Goal: Obtain resource: Download file/media

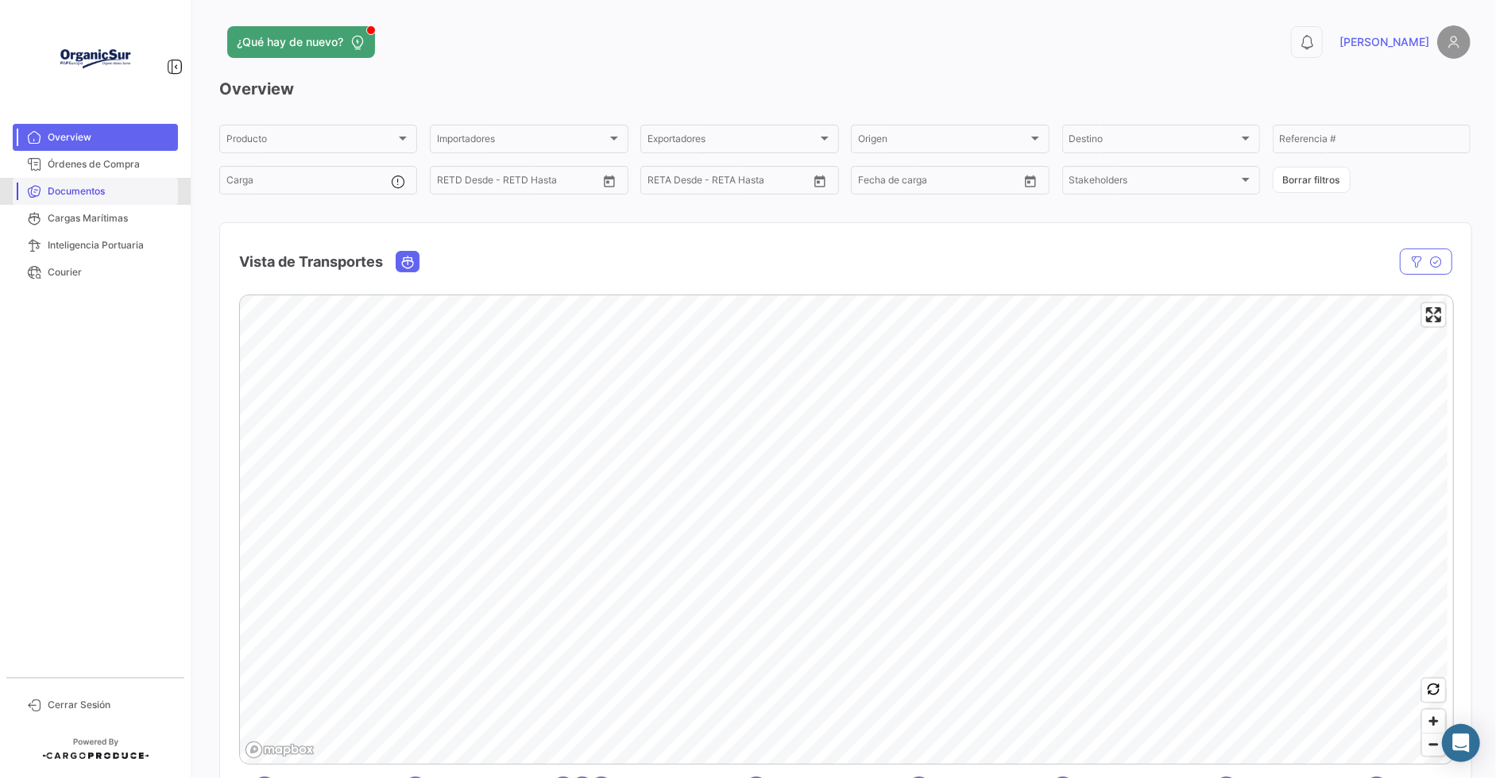
click at [101, 189] on span "Documentos" at bounding box center [110, 191] width 124 height 14
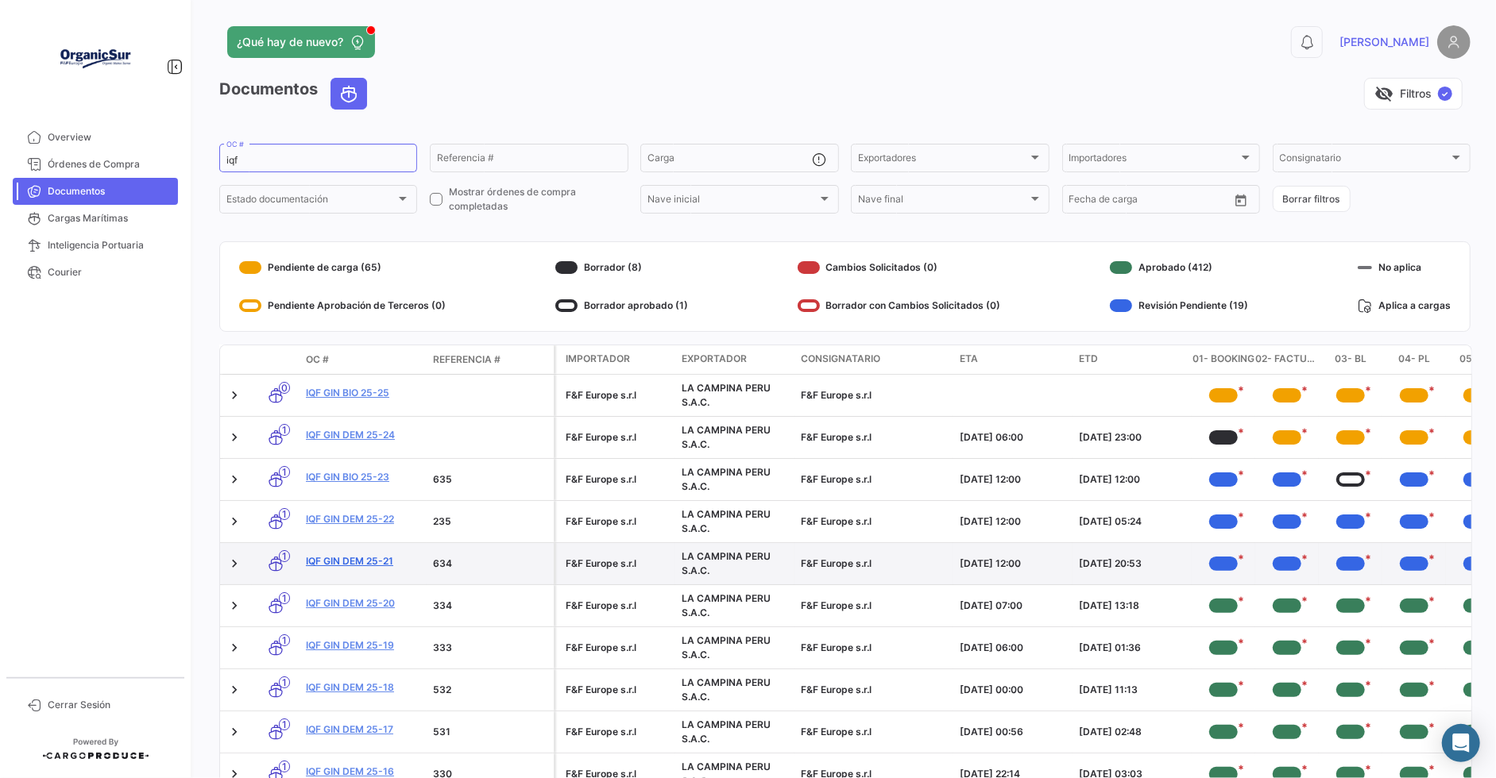
click at [382, 563] on link "IQF GIN DEM 25-21" at bounding box center [363, 561] width 114 height 14
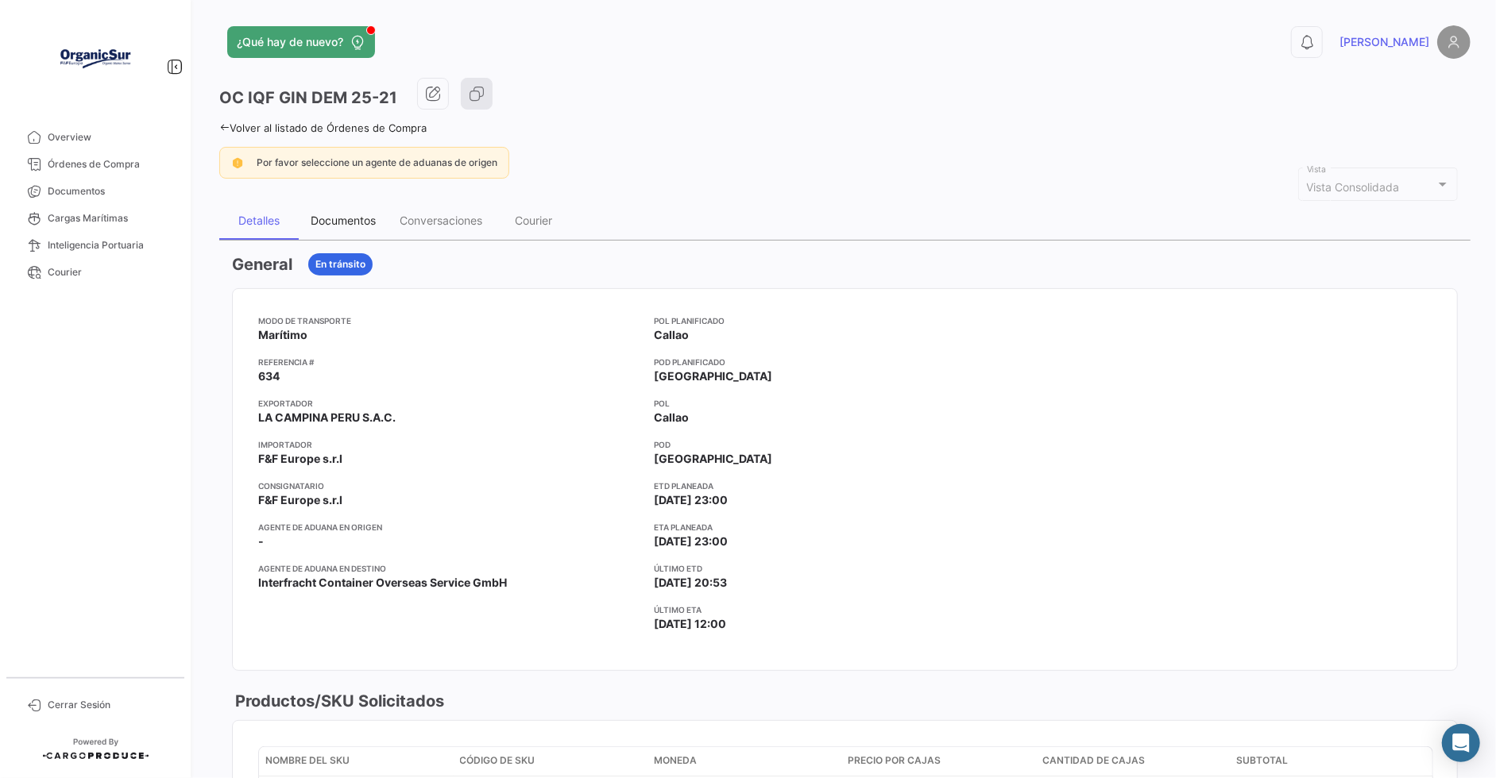
click at [356, 220] on div "Documentos" at bounding box center [343, 221] width 65 height 14
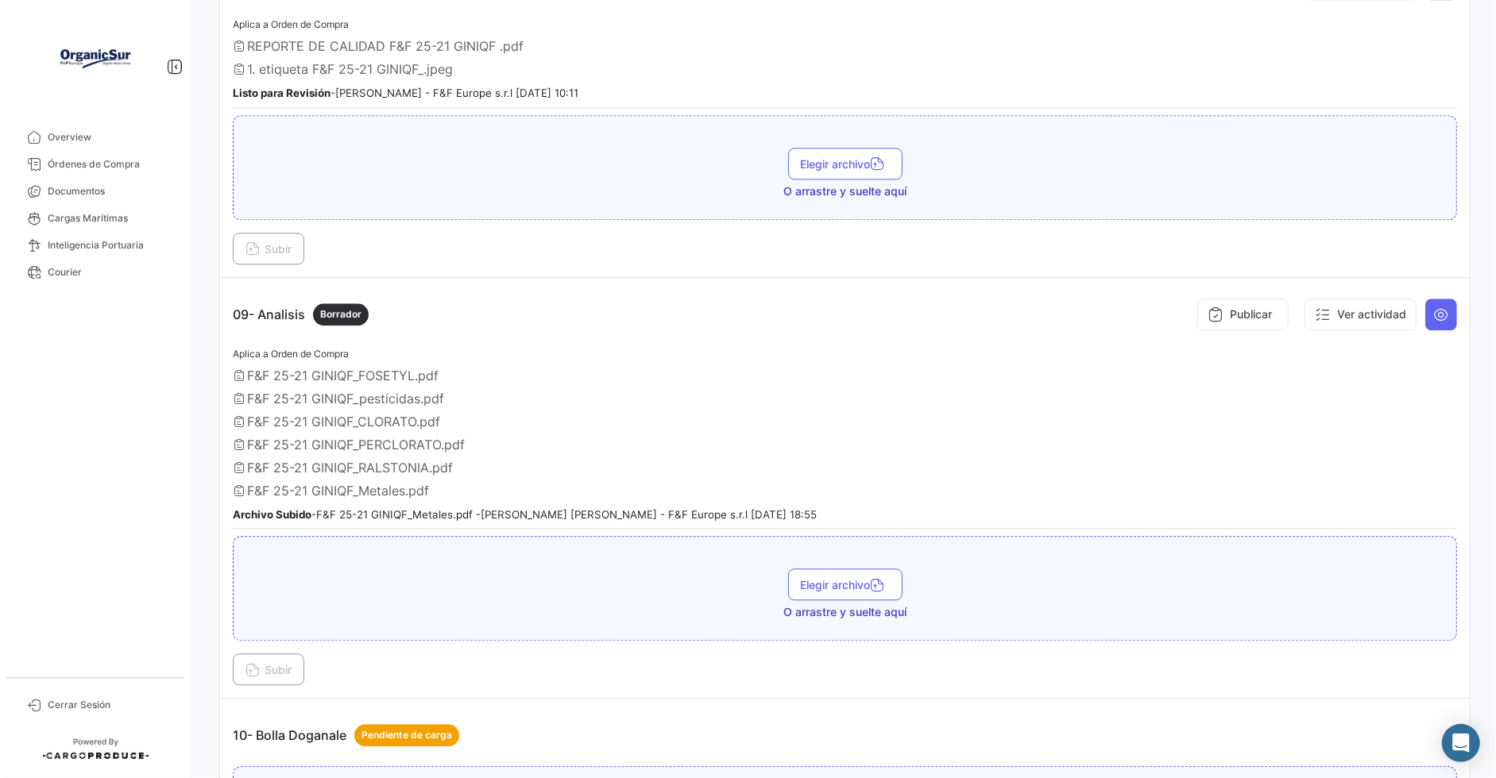
scroll to position [2621, 0]
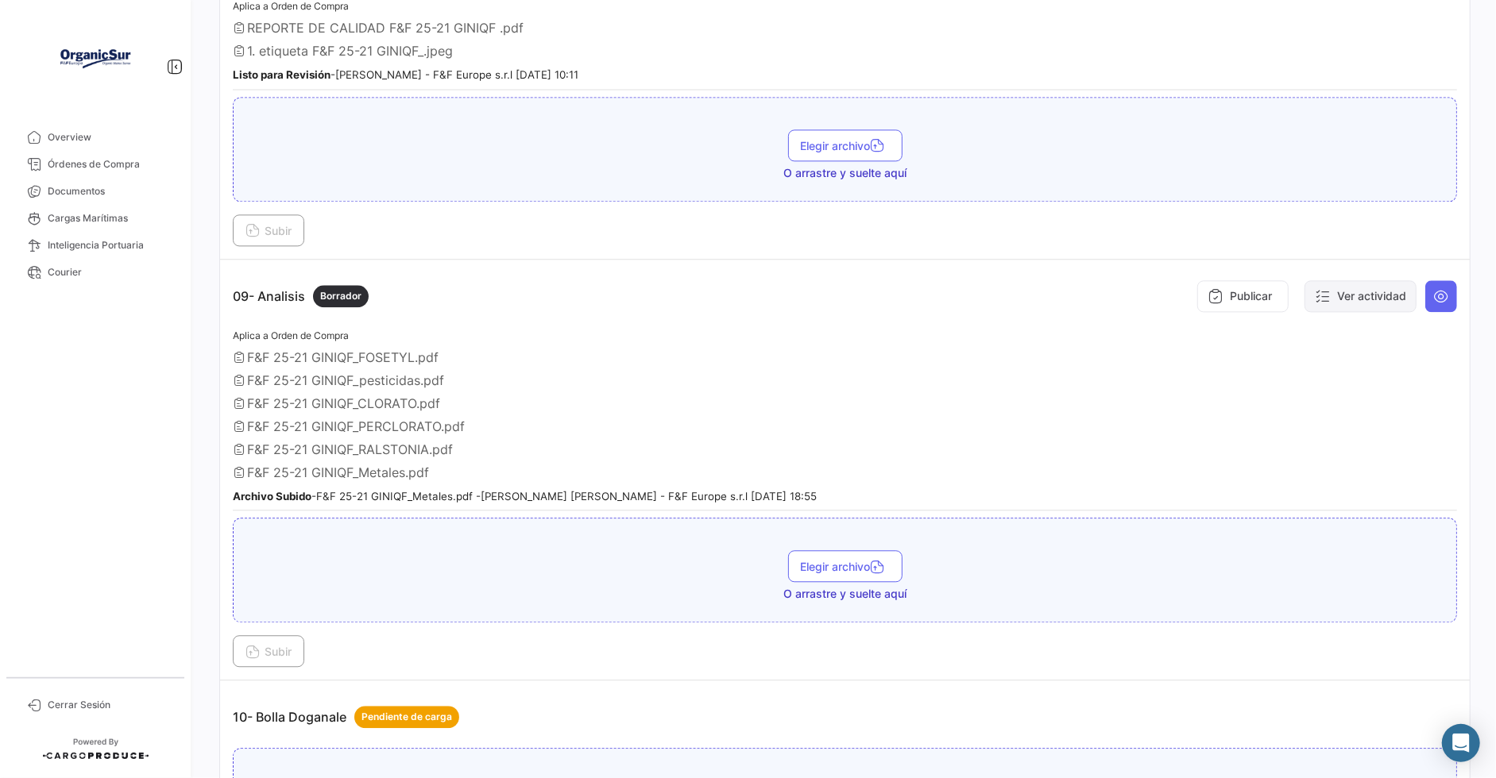
click at [1347, 291] on button "Ver actividad" at bounding box center [1360, 296] width 112 height 32
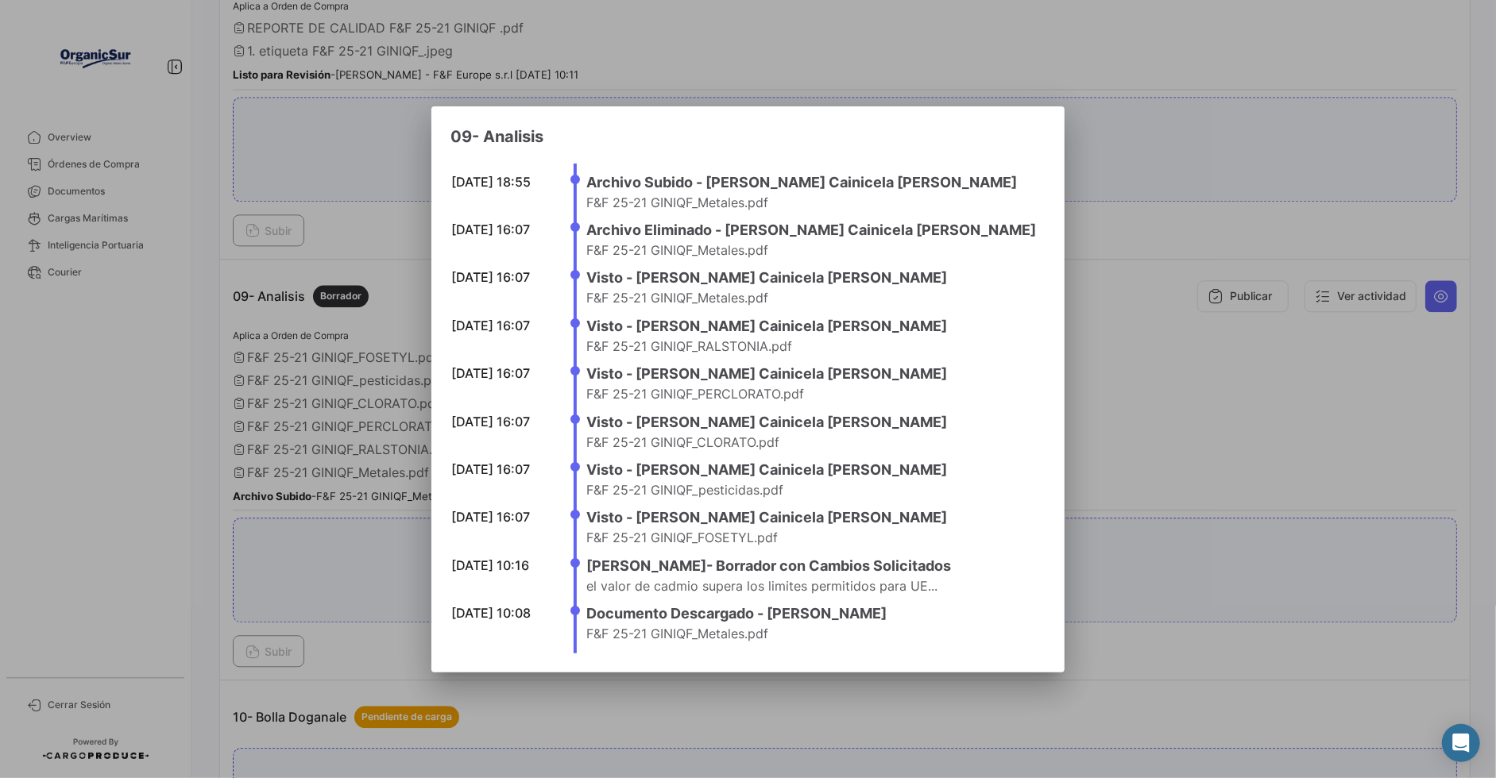
click at [1437, 289] on div at bounding box center [748, 389] width 1496 height 778
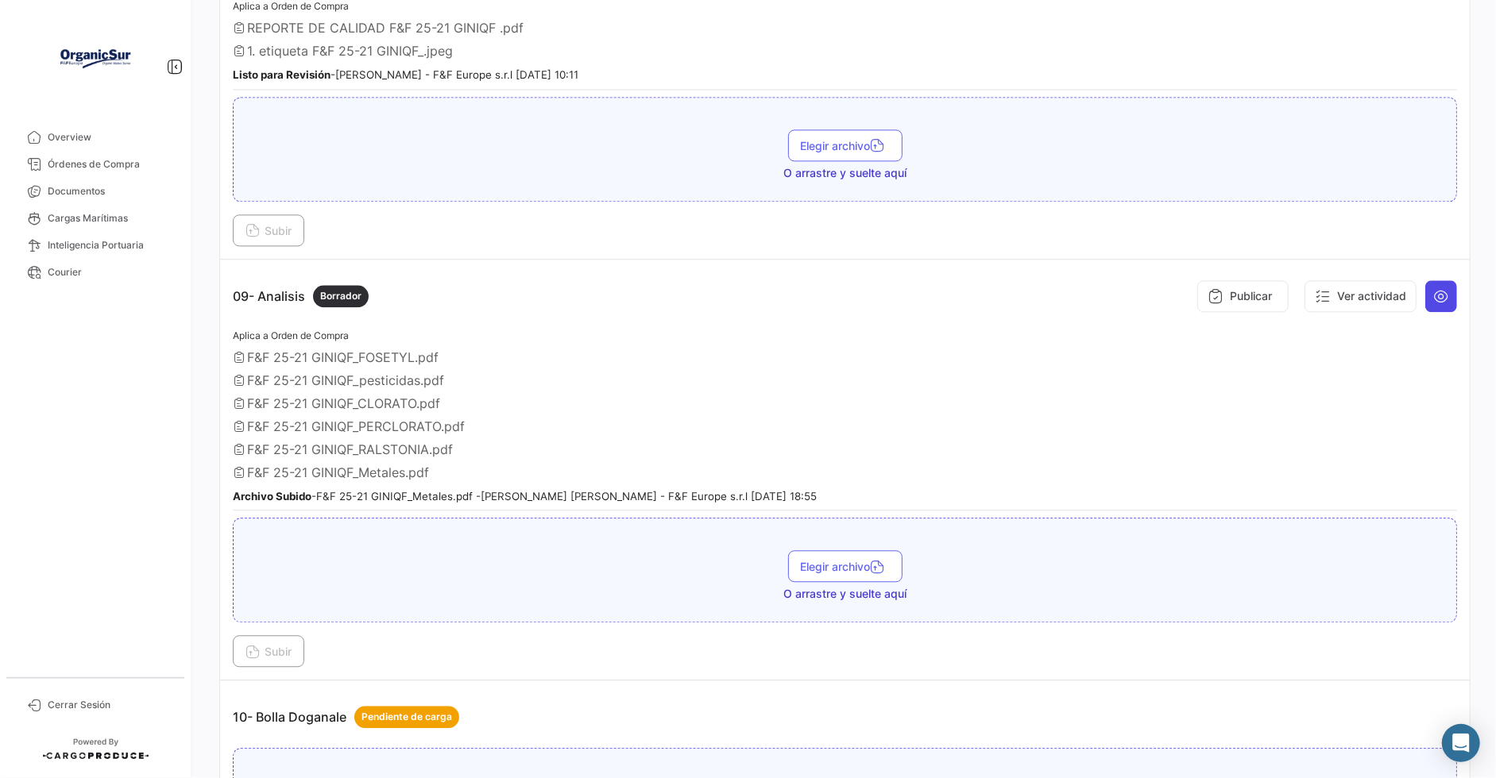
click at [1435, 288] on icon at bounding box center [1441, 296] width 16 height 16
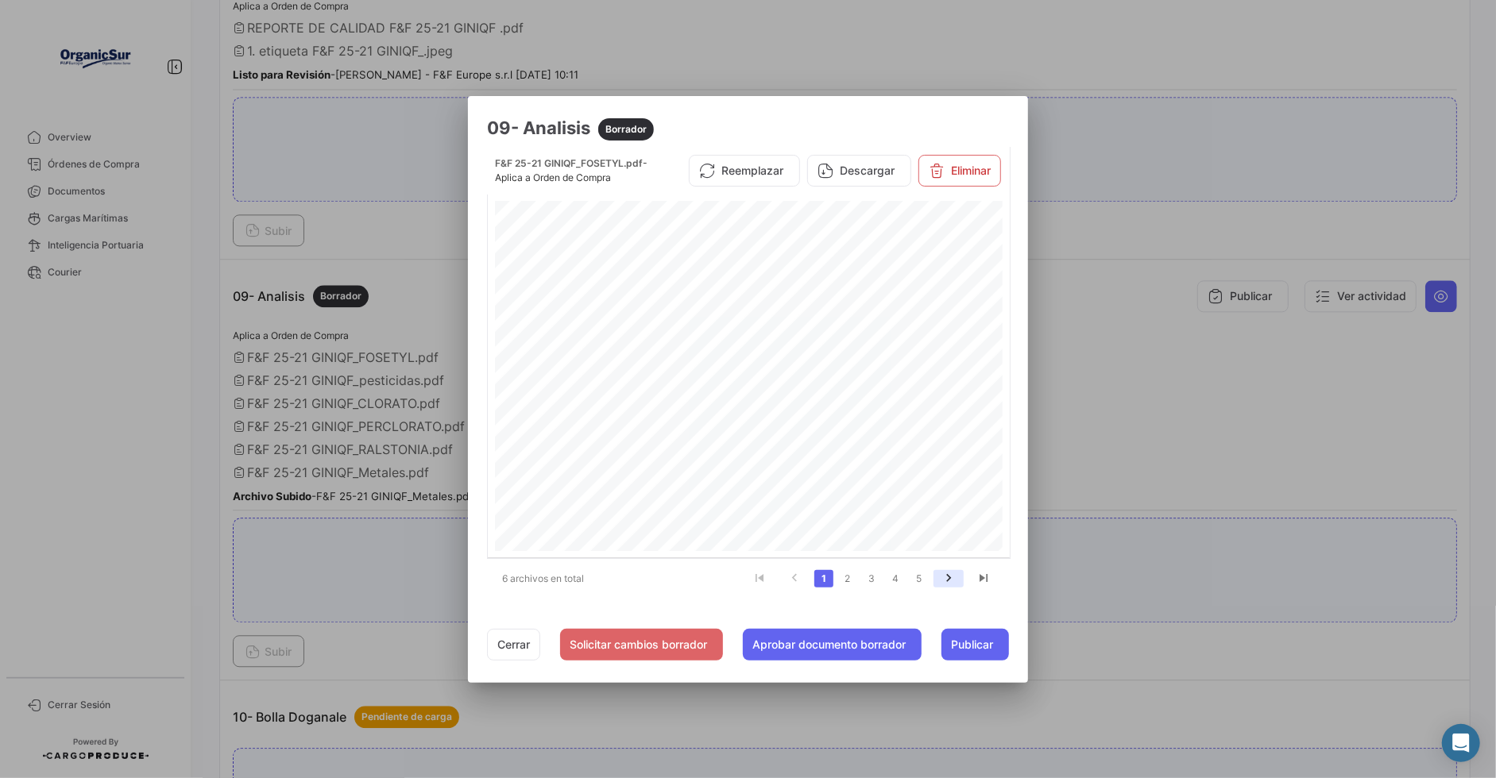
click at [950, 576] on icon "go to next page" at bounding box center [948, 580] width 21 height 19
click at [949, 576] on icon "go to next page" at bounding box center [948, 580] width 21 height 19
click at [949, 577] on icon "go to next page" at bounding box center [948, 580] width 21 height 19
click at [950, 577] on icon "go to next page" at bounding box center [948, 580] width 21 height 19
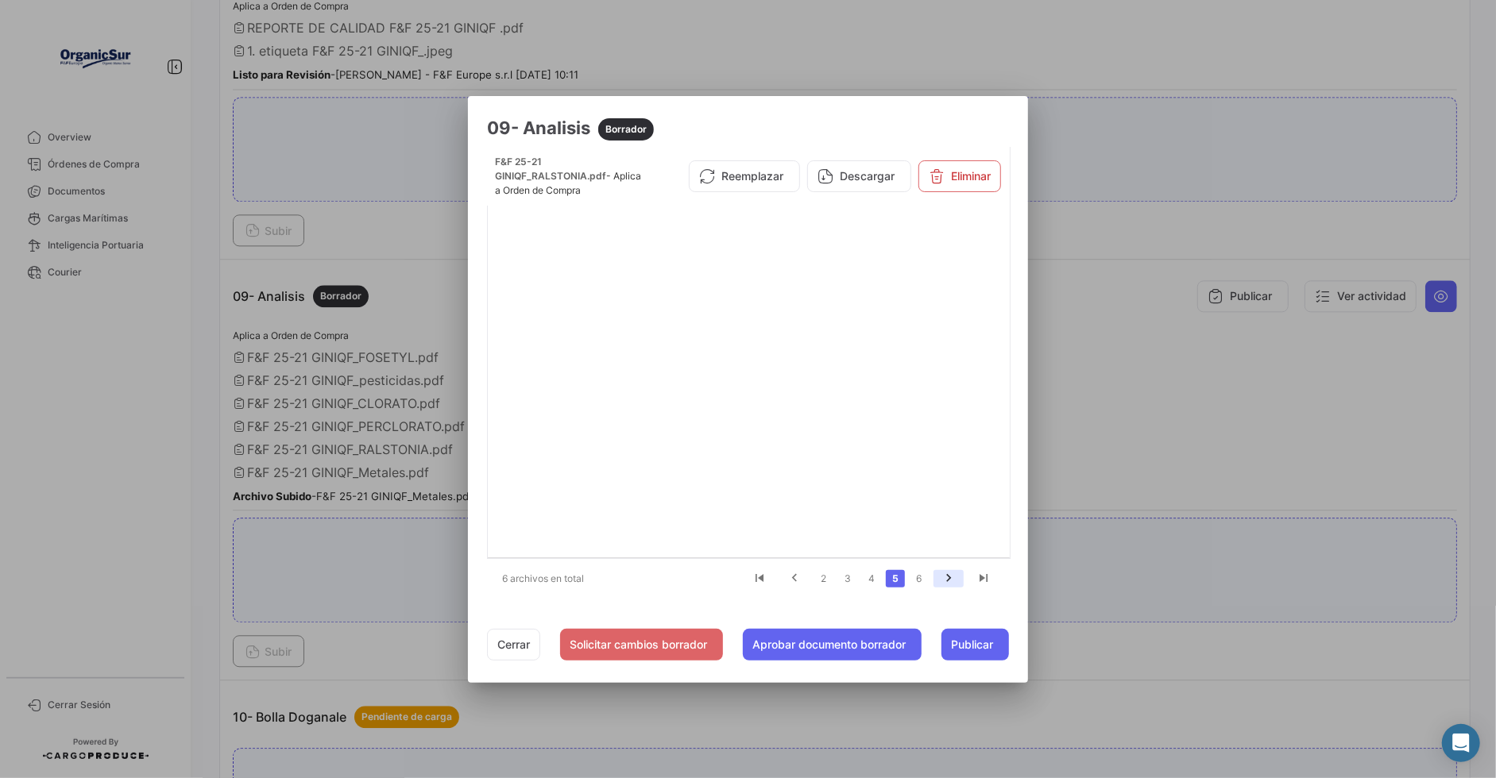
click at [950, 577] on icon "go to next page" at bounding box center [948, 580] width 21 height 19
click at [923, 581] on link "6" at bounding box center [918, 578] width 19 height 17
click at [851, 168] on button "Descargar" at bounding box center [859, 171] width 104 height 32
click at [987, 648] on span "Publicar" at bounding box center [972, 645] width 42 height 16
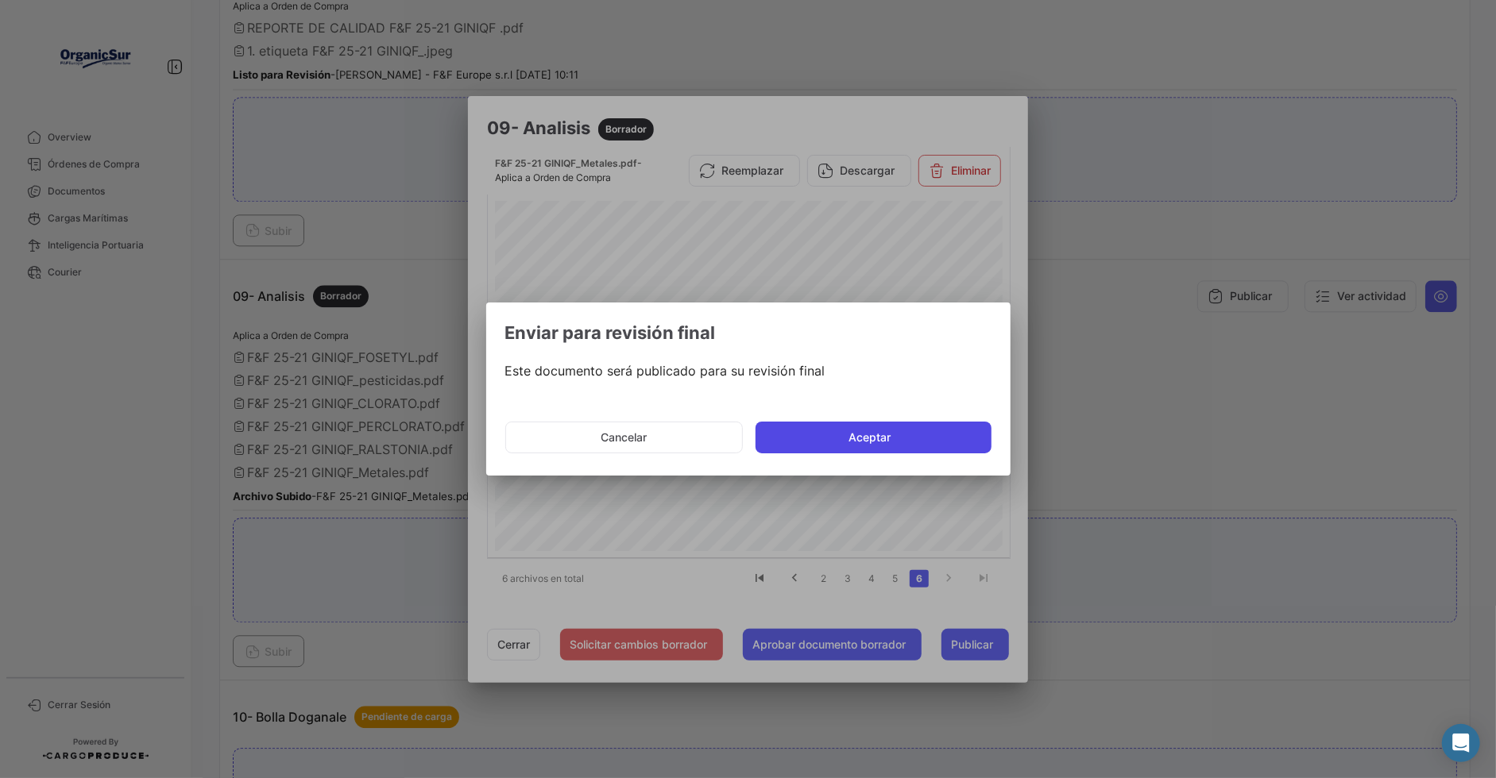
drag, startPoint x: 846, startPoint y: 436, endPoint x: 797, endPoint y: 465, distance: 57.3
click at [845, 436] on button "Aceptar" at bounding box center [873, 438] width 236 height 32
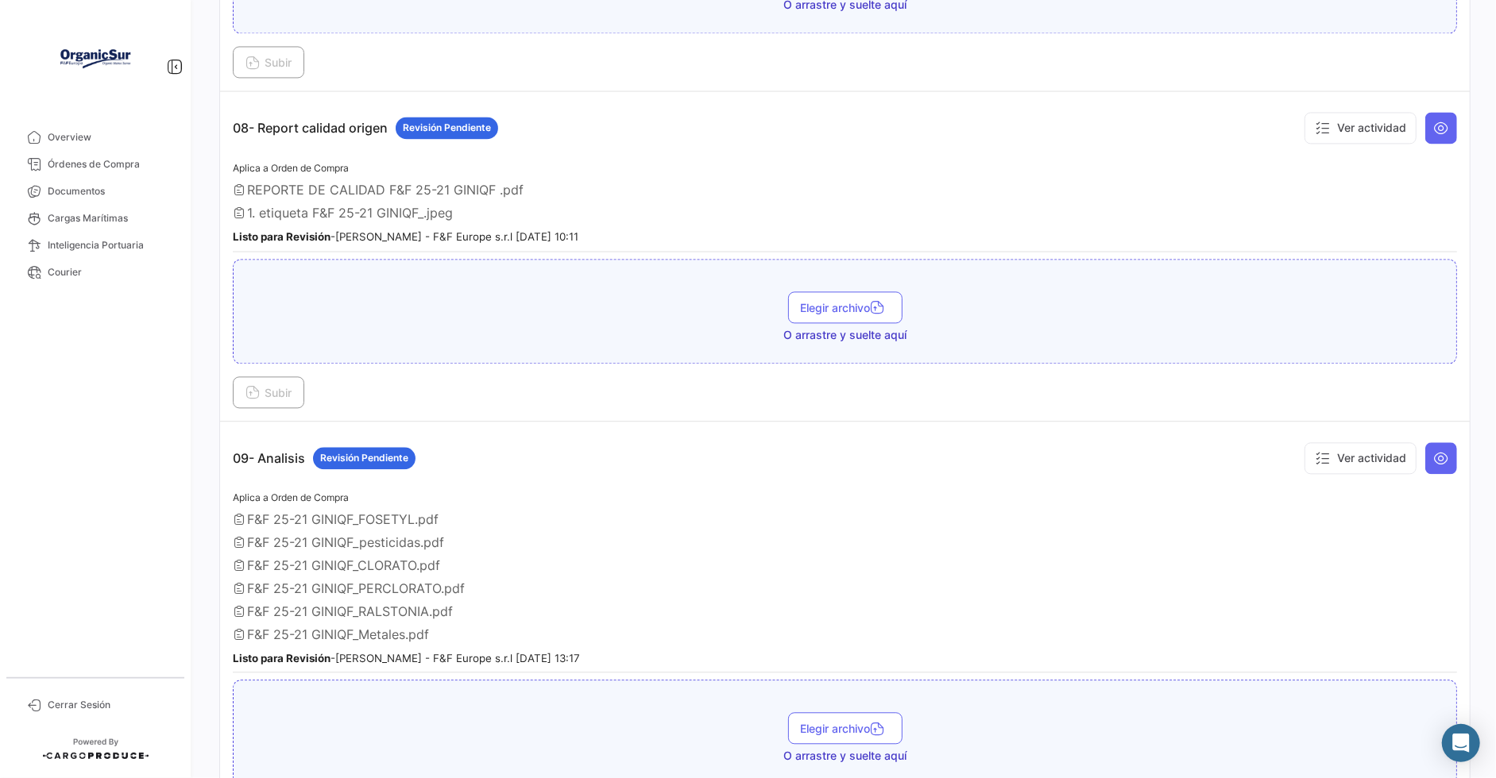
scroll to position [2462, 0]
